Goal: Task Accomplishment & Management: Manage account settings

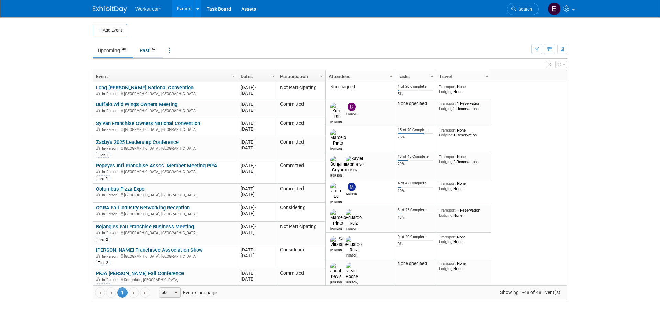
click at [147, 50] on link "Past 62" at bounding box center [148, 50] width 28 height 13
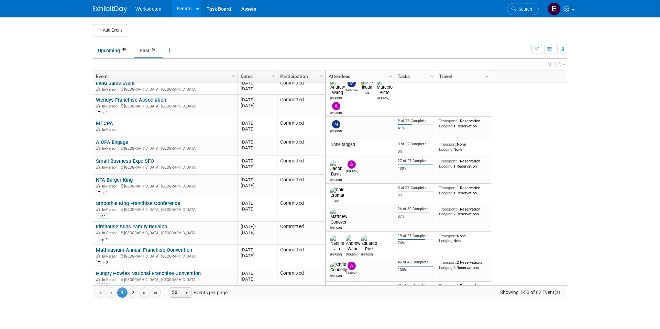
scroll to position [860, 0]
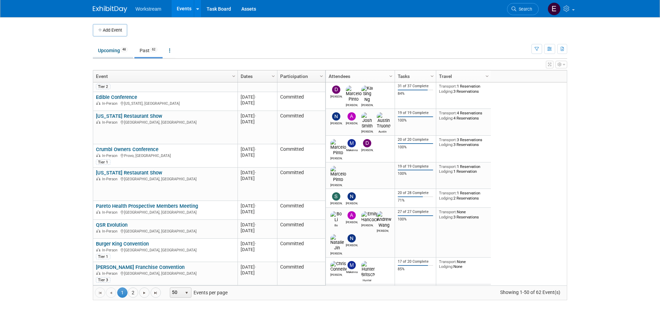
click at [107, 48] on link "Upcoming 48" at bounding box center [113, 50] width 40 height 13
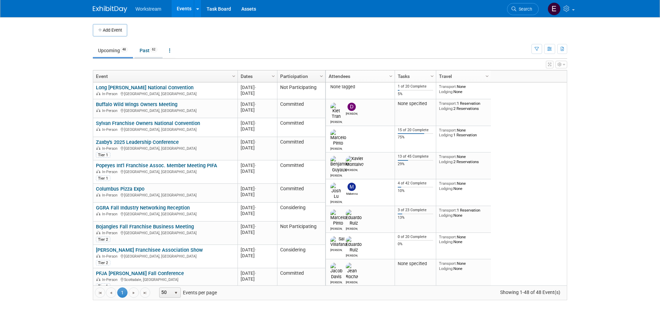
click at [143, 51] on link "Past 62" at bounding box center [148, 50] width 28 height 13
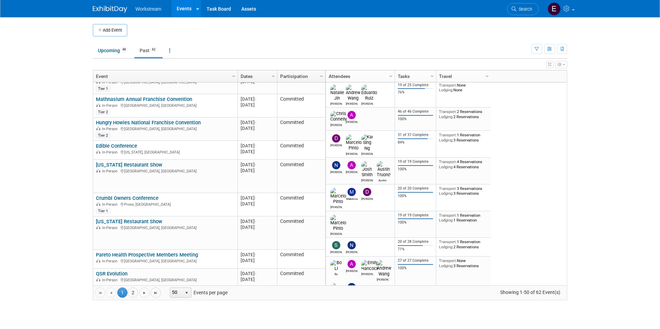
scroll to position [860, 0]
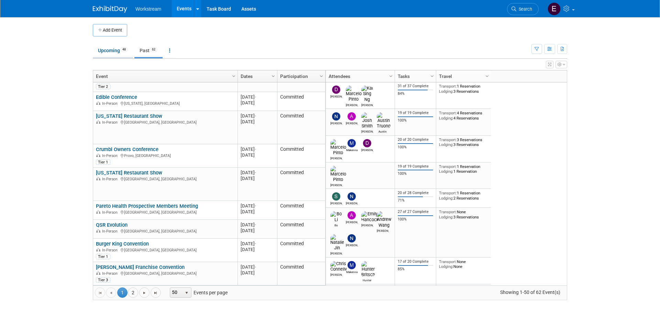
click at [115, 52] on link "Upcoming 48" at bounding box center [113, 50] width 40 height 13
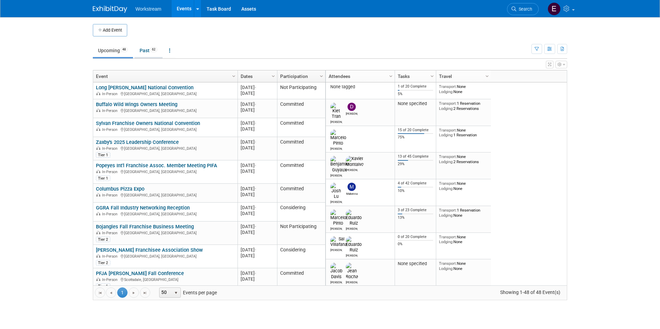
click at [147, 48] on link "Past 62" at bounding box center [148, 50] width 28 height 13
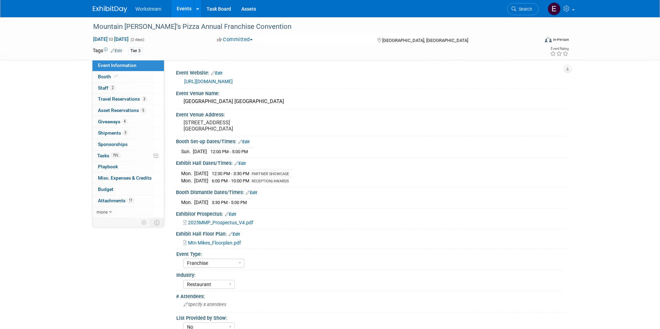
select select "Franchise"
select select "Restaurant"
select select "No"
select select "[PERSON_NAME]"
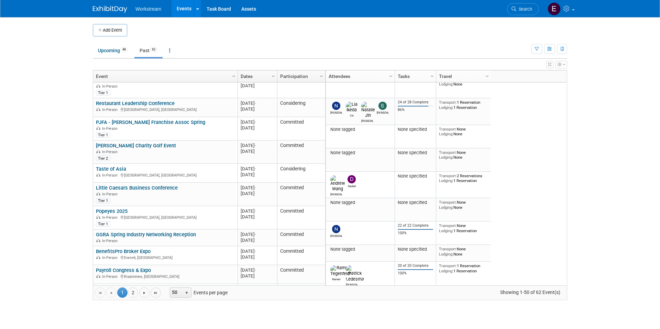
scroll to position [584, 0]
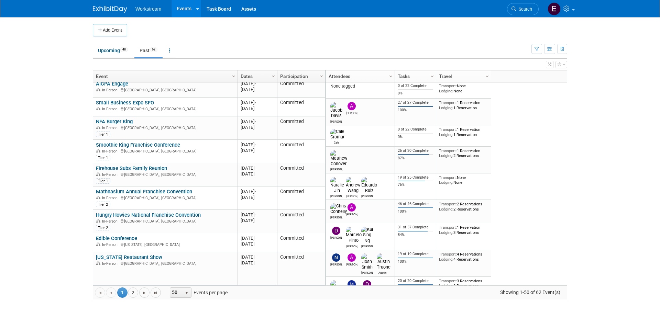
click at [256, 74] on link "Dates" at bounding box center [256, 76] width 32 height 12
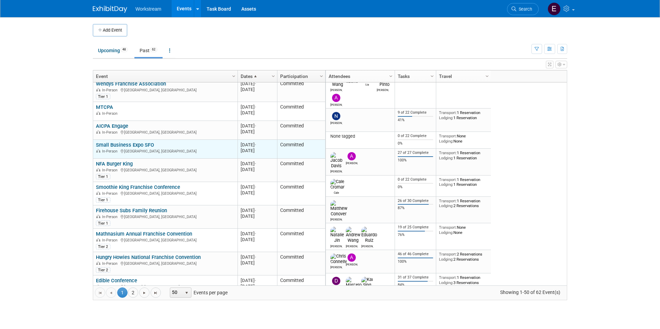
scroll to position [214, 0]
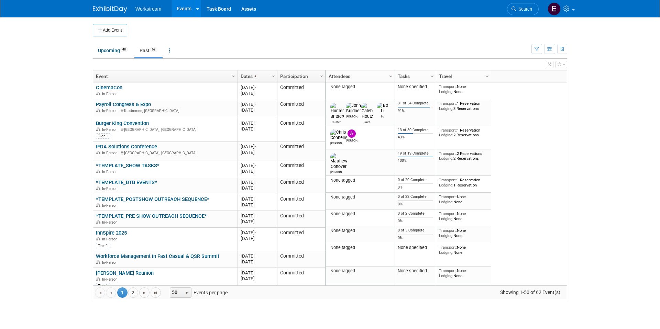
click at [253, 75] on span at bounding box center [255, 76] width 5 height 5
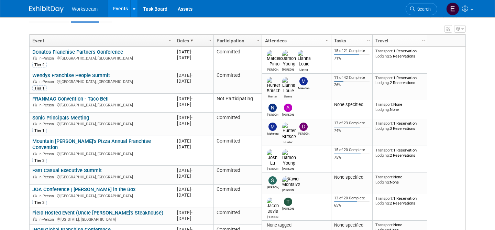
scroll to position [32, 0]
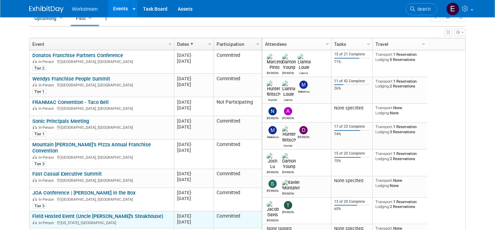
click at [80, 213] on link "Field Hosted Event (Uncle [PERSON_NAME]'s Steakhouse)" at bounding box center [97, 216] width 131 height 6
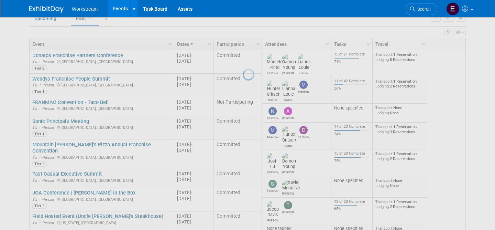
click at [243, 188] on div at bounding box center [248, 115] width 10 height 230
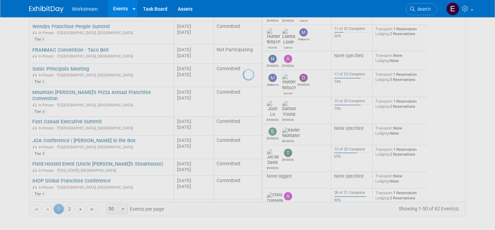
scroll to position [0, 0]
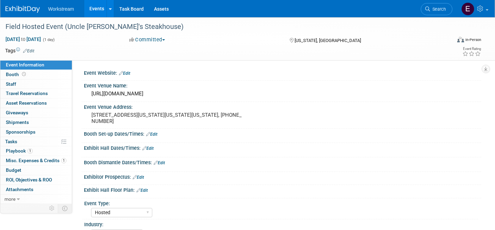
select select "Hosted"
select select "Restaurant"
select select "Yes"
select select "Keira Wiele"
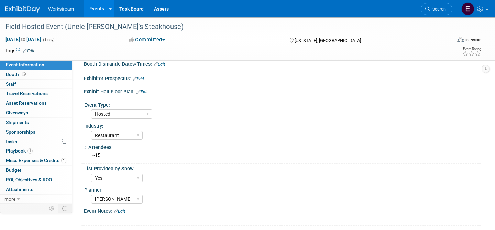
scroll to position [168, 0]
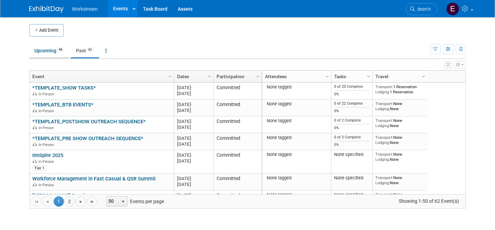
click at [51, 47] on link "Upcoming 48" at bounding box center [49, 50] width 40 height 13
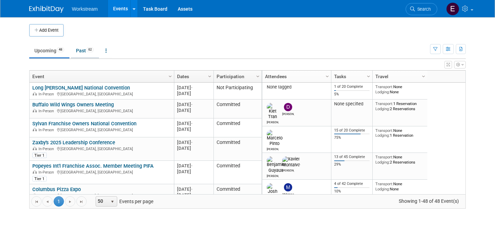
click at [96, 53] on link "Past 62" at bounding box center [85, 50] width 28 height 13
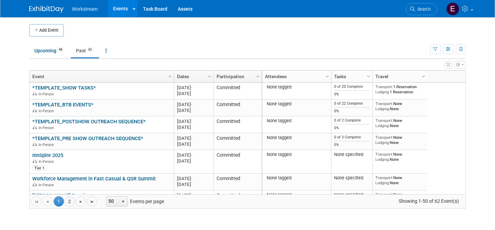
click at [192, 78] on link "Dates" at bounding box center [193, 76] width 32 height 12
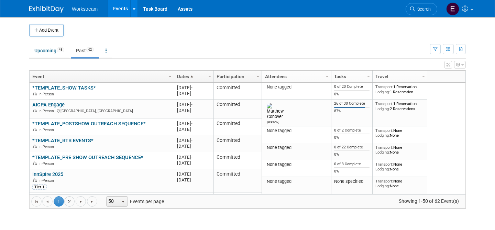
click at [192, 78] on span at bounding box center [191, 76] width 5 height 5
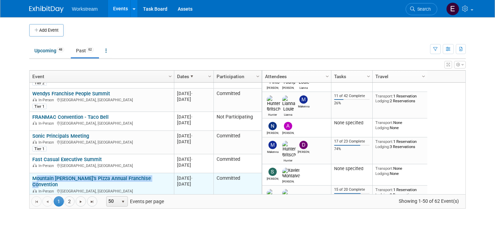
scroll to position [15, 0]
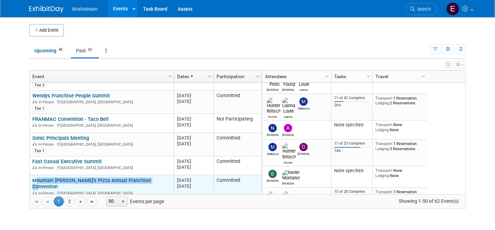
drag, startPoint x: 73, startPoint y: 92, endPoint x: 98, endPoint y: 137, distance: 51.4
click at [0, 0] on body "Workstream Events Add Event Bulk Upload Events Shareable Event Boards Recently …" at bounding box center [247, 115] width 495 height 230
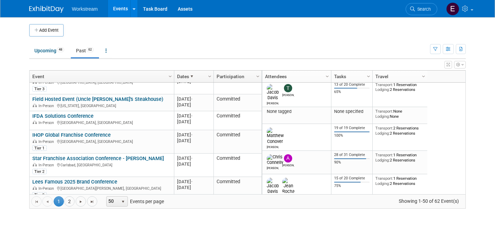
scroll to position [154, 0]
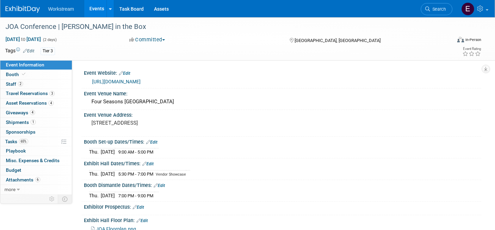
select select "Franchise"
select select "Restaurant"
select select "No"
select select "Tatia Meghdadi"
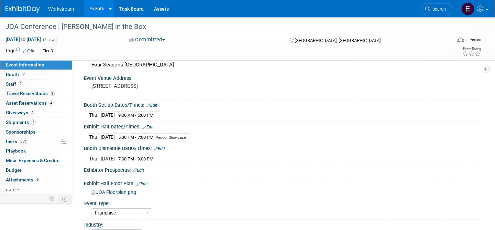
scroll to position [29, 0]
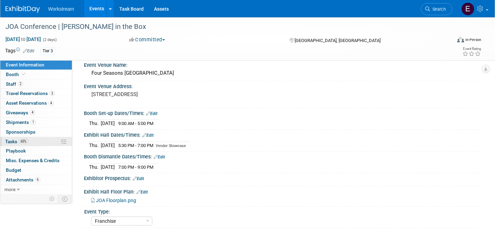
click at [47, 144] on link "65% Tasks 65%" at bounding box center [35, 141] width 71 height 9
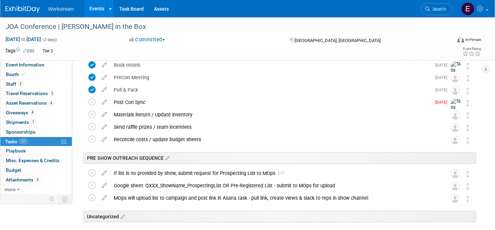
scroll to position [206, 0]
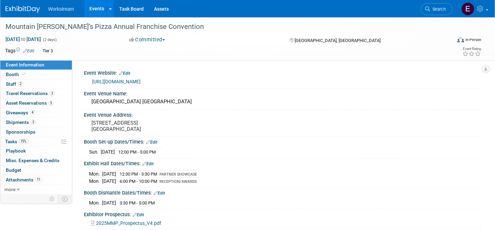
select select "Franchise"
select select "Restaurant"
select select "No"
select select "[PERSON_NAME]"
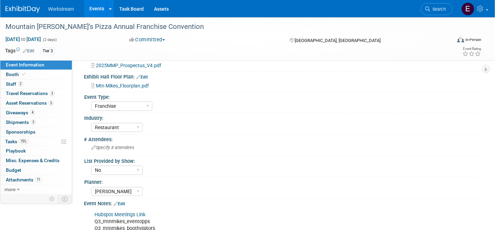
scroll to position [239, 0]
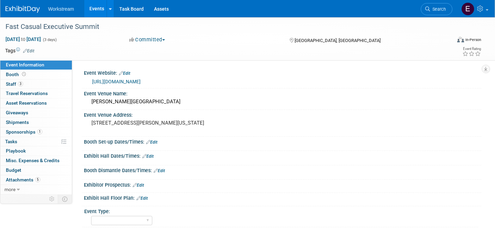
select select "TBD"
select select "[PERSON_NAME]"
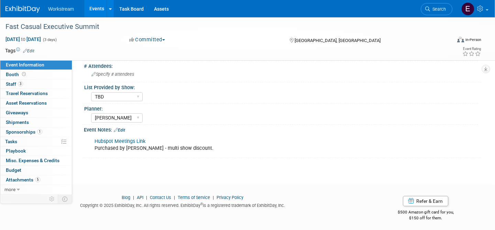
scroll to position [189, 0]
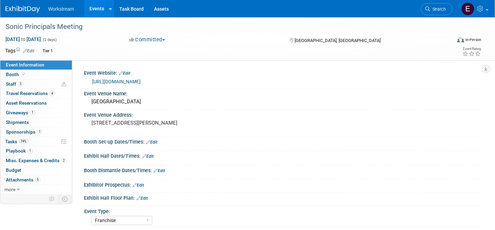
select select "Franchise"
select select "Restaurant"
select select "No"
select select "[PERSON_NAME]"
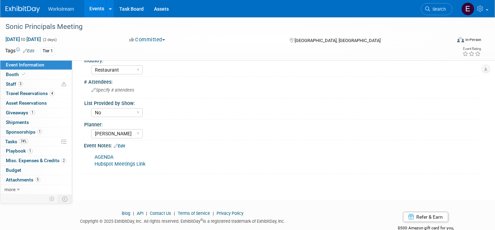
scroll to position [189, 0]
